Goal: Task Accomplishment & Management: Manage account settings

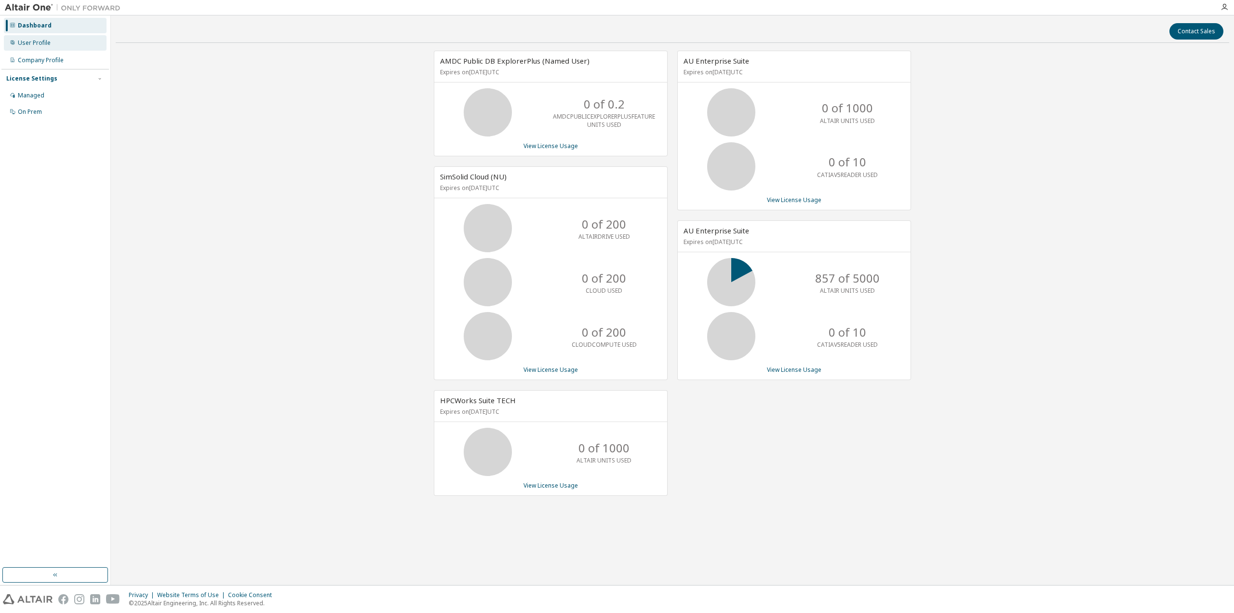
click at [59, 47] on div "User Profile" at bounding box center [55, 42] width 103 height 15
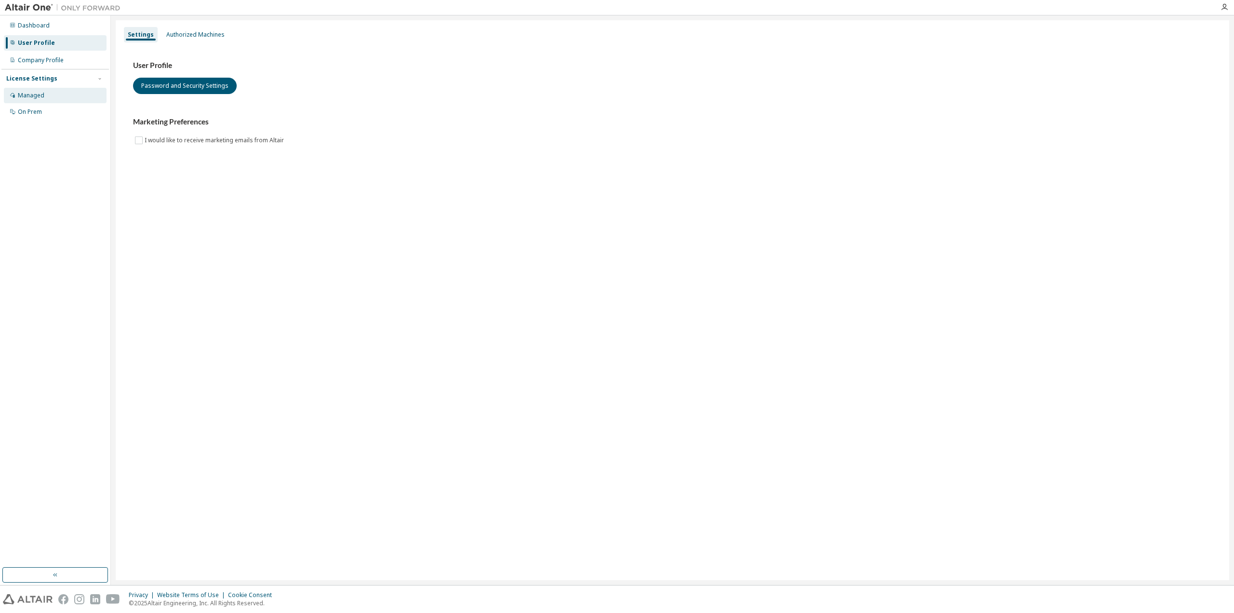
click at [64, 92] on div "Managed" at bounding box center [55, 95] width 103 height 15
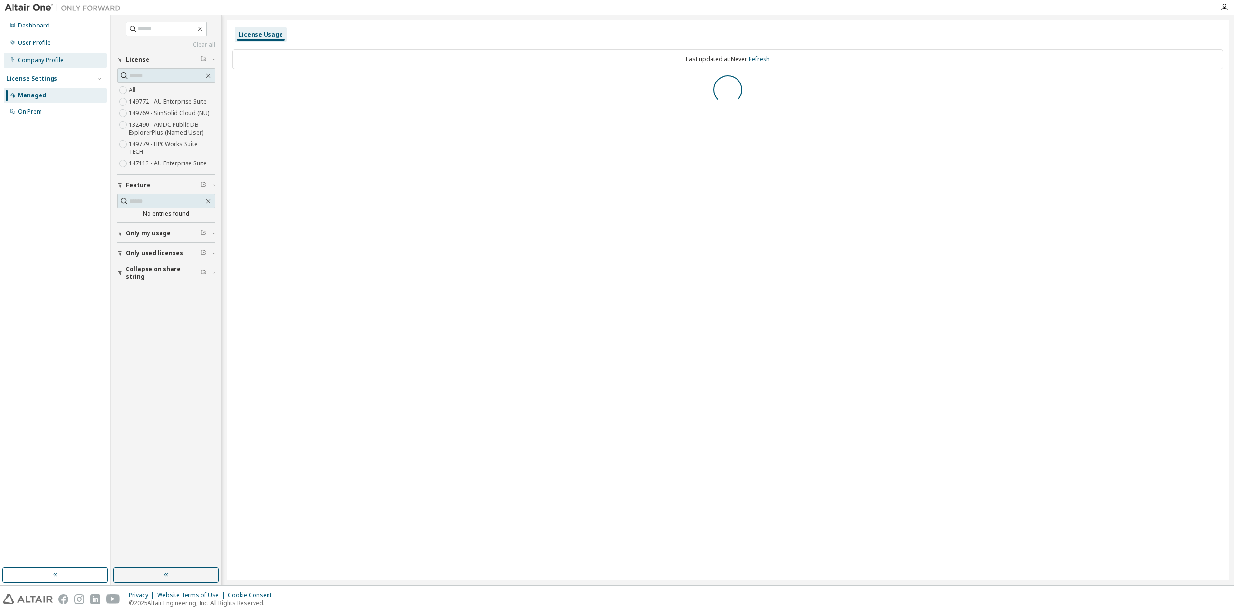
click at [62, 65] on div "Company Profile" at bounding box center [55, 60] width 103 height 15
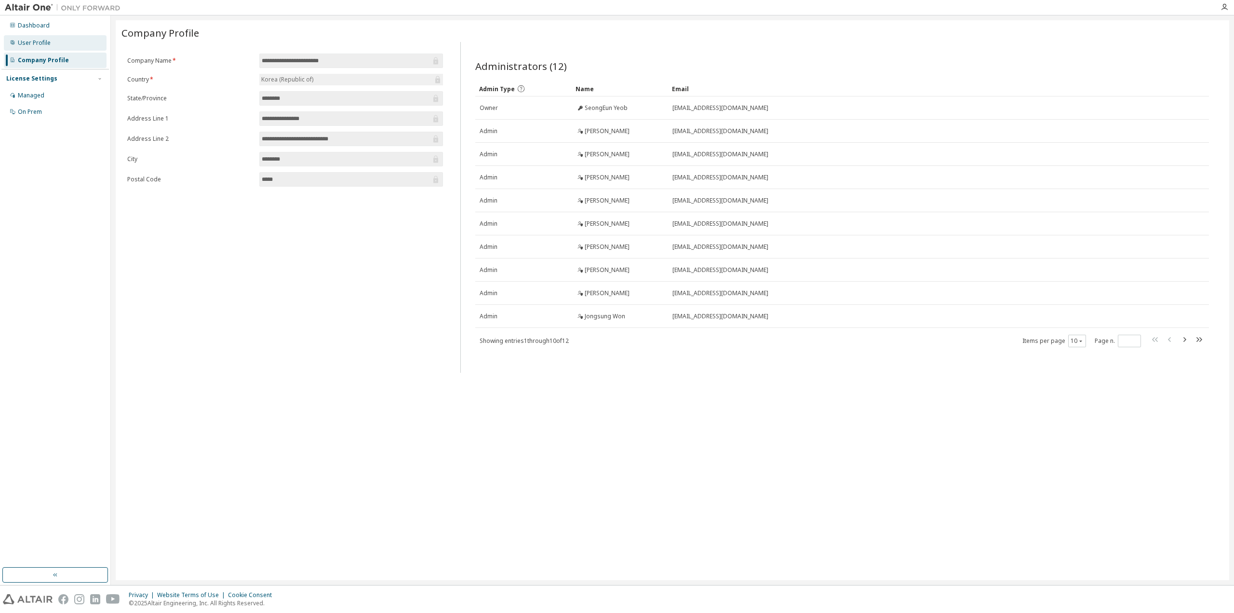
click at [46, 37] on div "User Profile" at bounding box center [55, 42] width 103 height 15
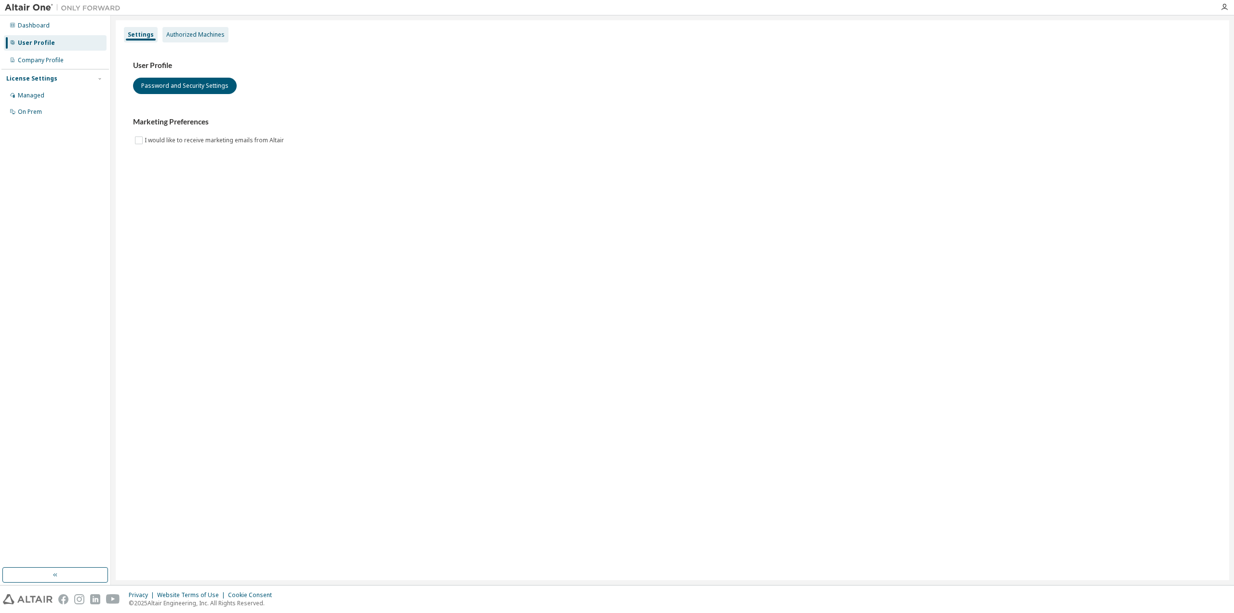
click at [197, 42] on div "Authorized Machines" at bounding box center [195, 34] width 66 height 15
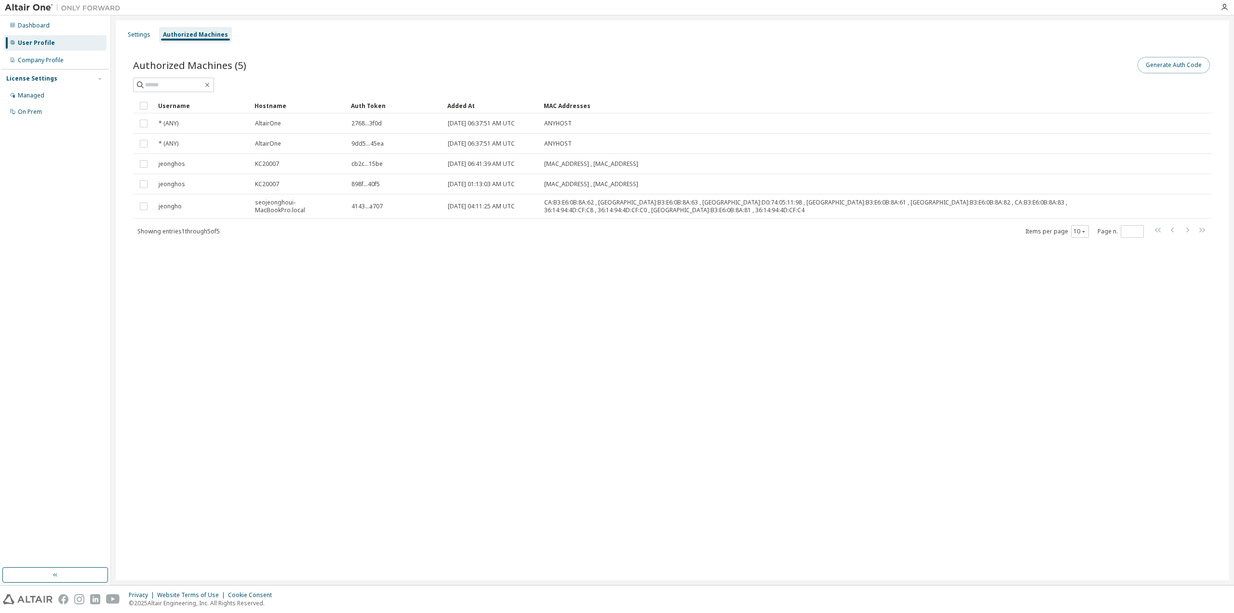
click at [1152, 61] on button "Generate Auth Code" at bounding box center [1174, 65] width 72 height 16
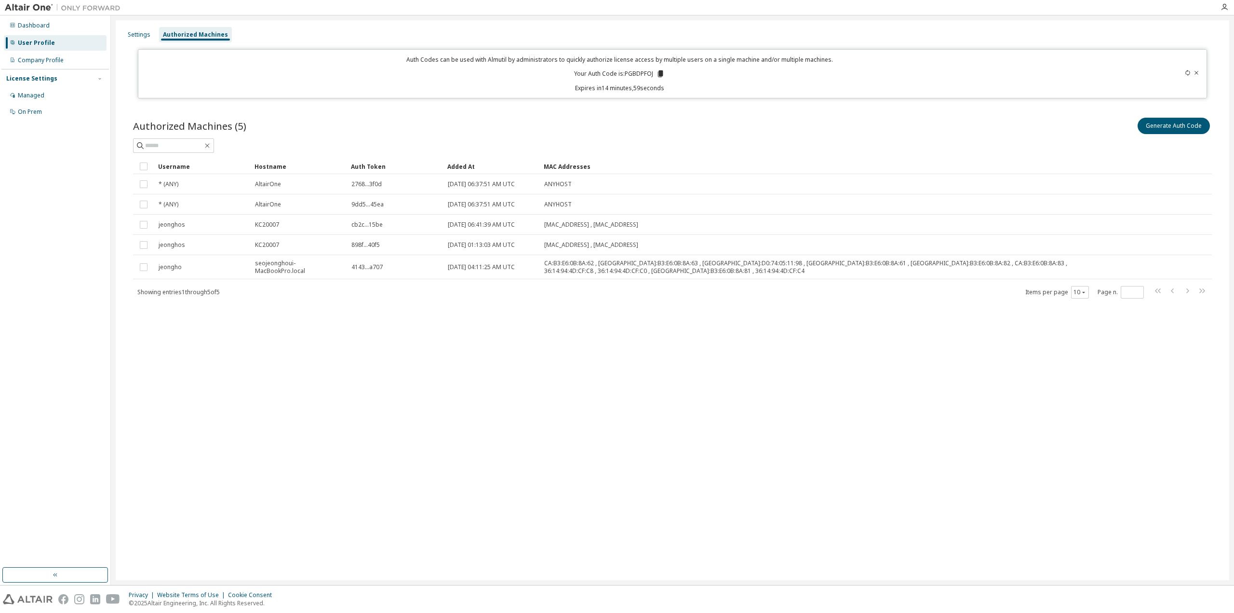
click at [641, 72] on p "Your Auth Code is: PGBDPFOJ" at bounding box center [619, 73] width 91 height 9
copy p "PGBDPFOJ"
drag, startPoint x: 930, startPoint y: 384, endPoint x: 951, endPoint y: 372, distance: 23.7
click at [924, 391] on div "Settings Authorized Machines Auth Codes can be used with Almutil by administrat…" at bounding box center [673, 300] width 1114 height 560
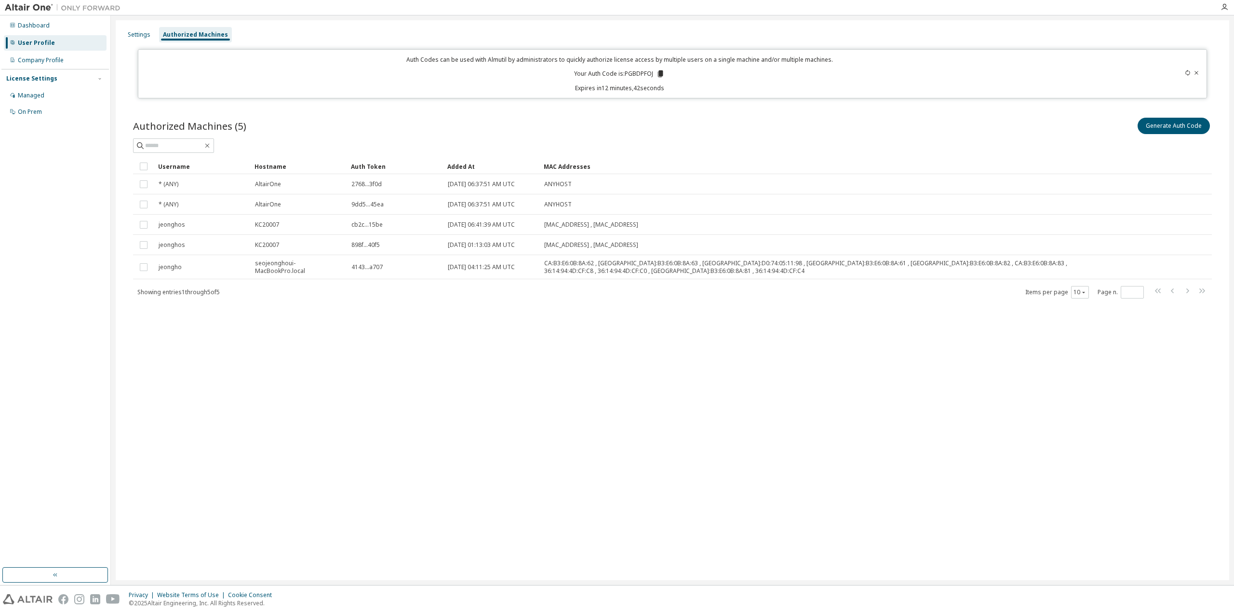
click at [1186, 73] on icon at bounding box center [1188, 73] width 6 height 6
click at [1188, 73] on icon at bounding box center [1188, 73] width 6 height 6
click at [642, 70] on p "Your Auth Code is: LFOFLNF7" at bounding box center [619, 73] width 89 height 9
copy p "LFOFLNF7"
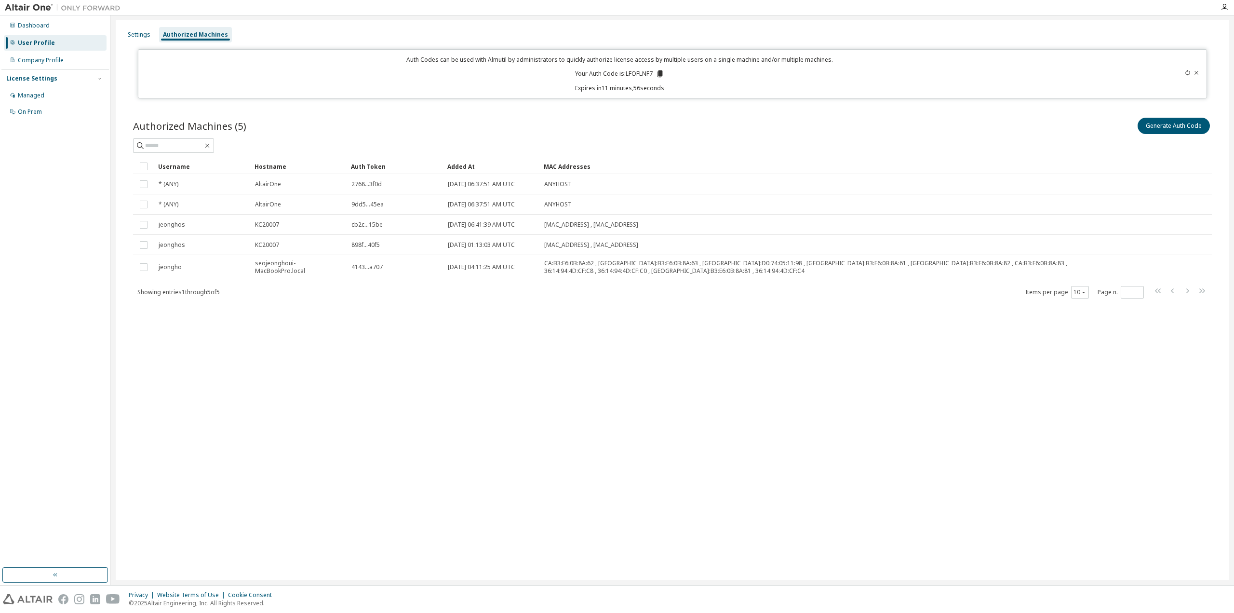
click at [938, 435] on div "Settings Authorized Machines Auth Codes can be used with Almutil by administrat…" at bounding box center [673, 300] width 1114 height 560
